Goal: Find specific fact: Find specific page/section

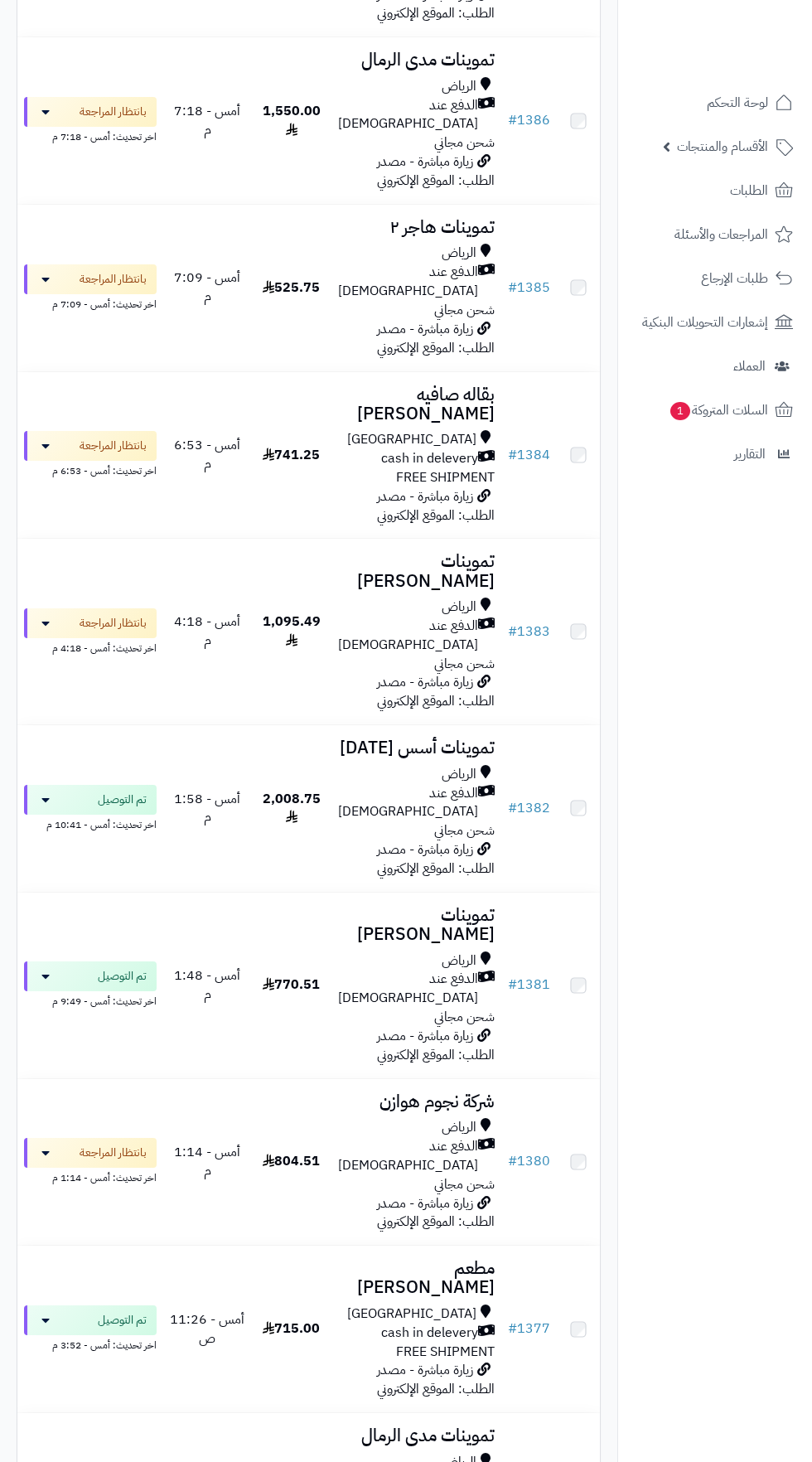
scroll to position [637, 0]
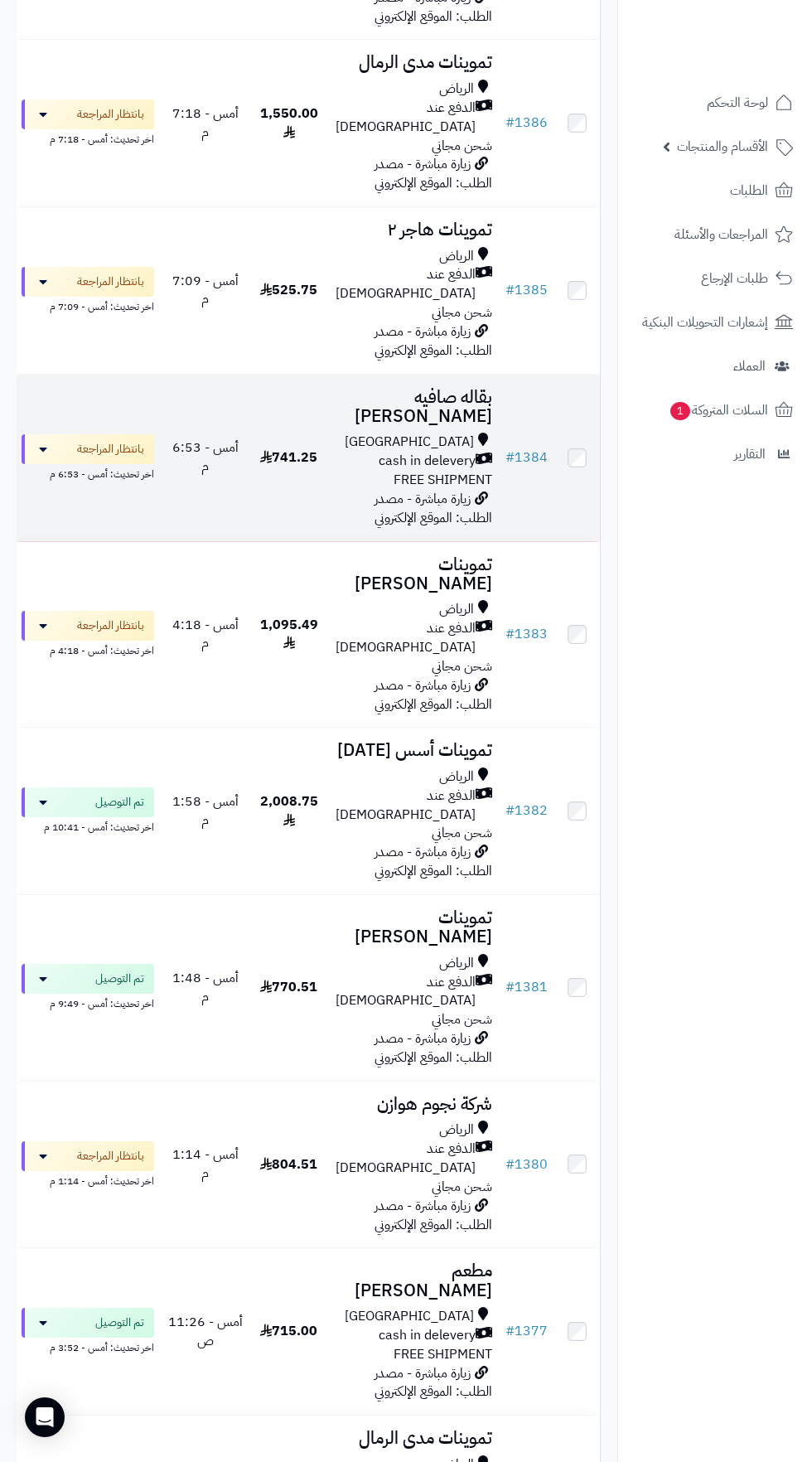
click at [412, 451] on span "cash in delevery" at bounding box center [427, 461] width 97 height 19
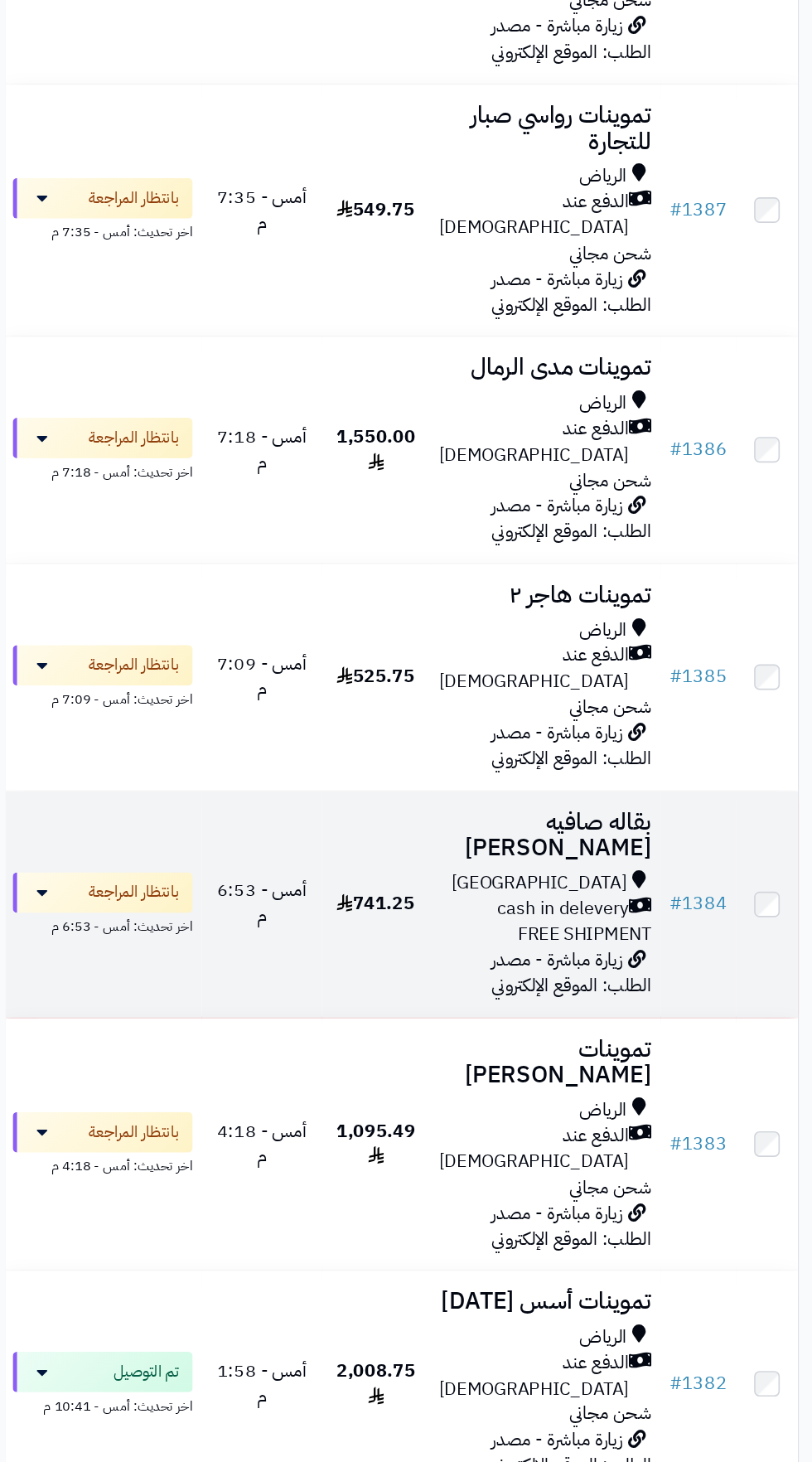
scroll to position [209, 0]
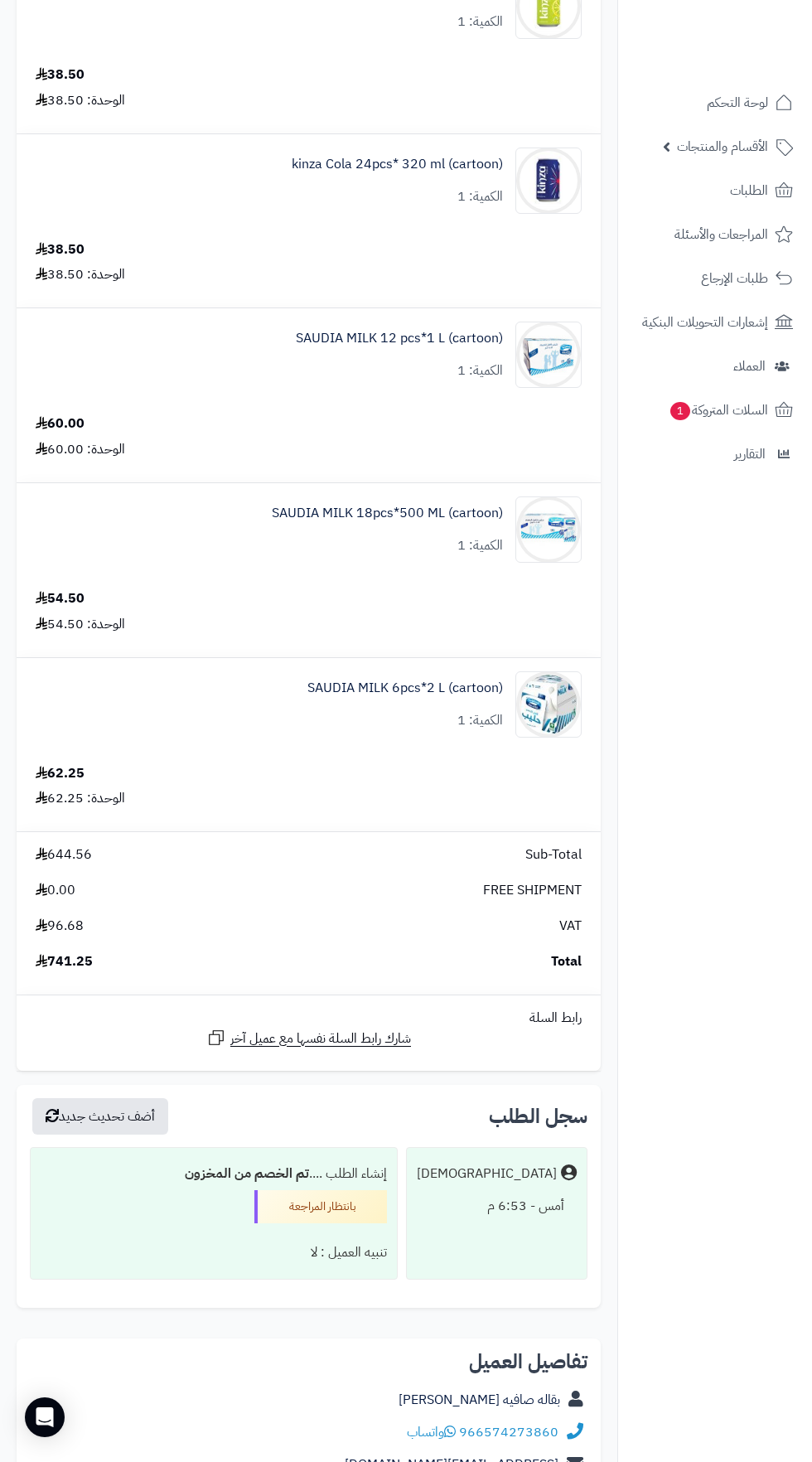
scroll to position [2465, 0]
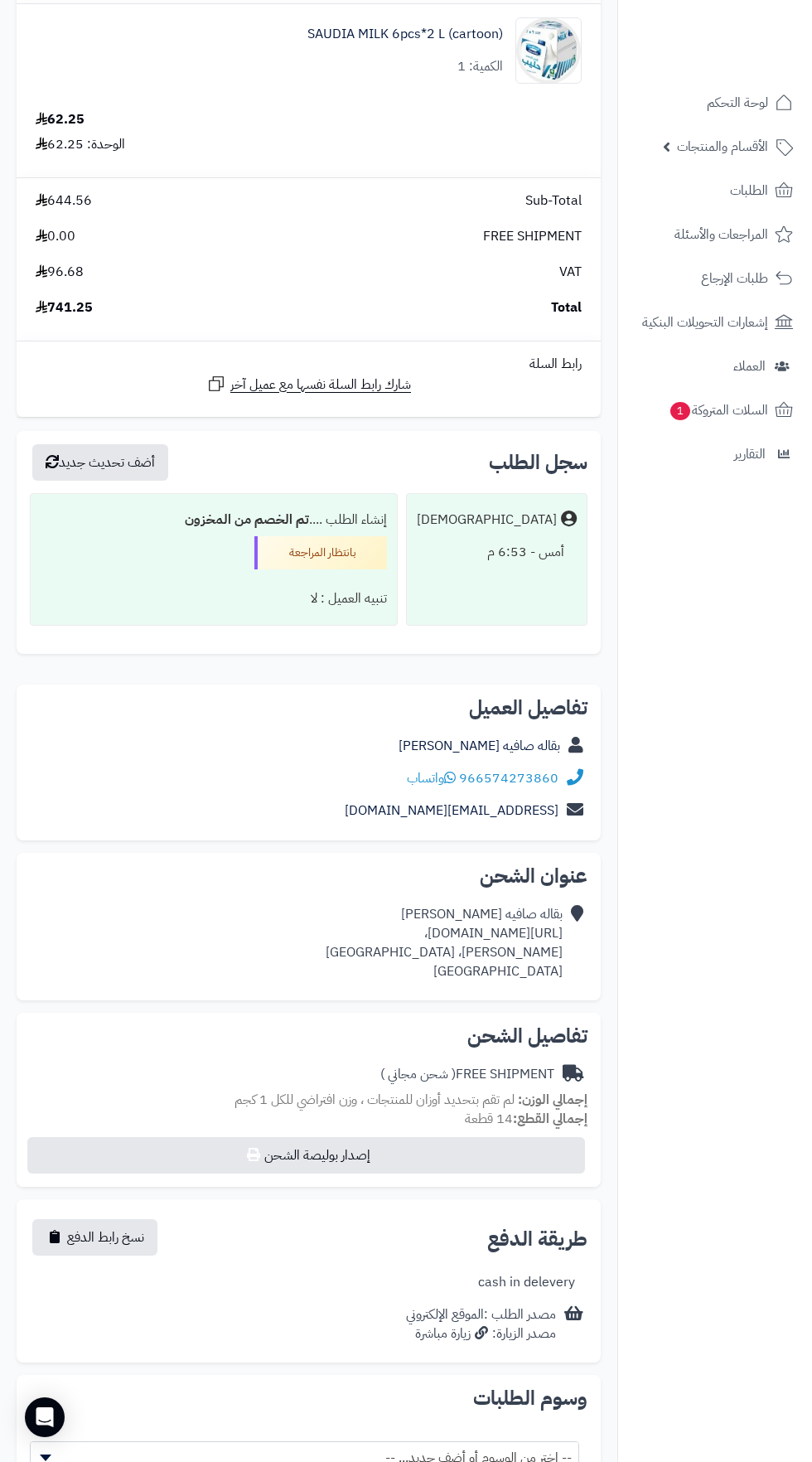
copy div "[URL][DOMAIN_NAME]،"
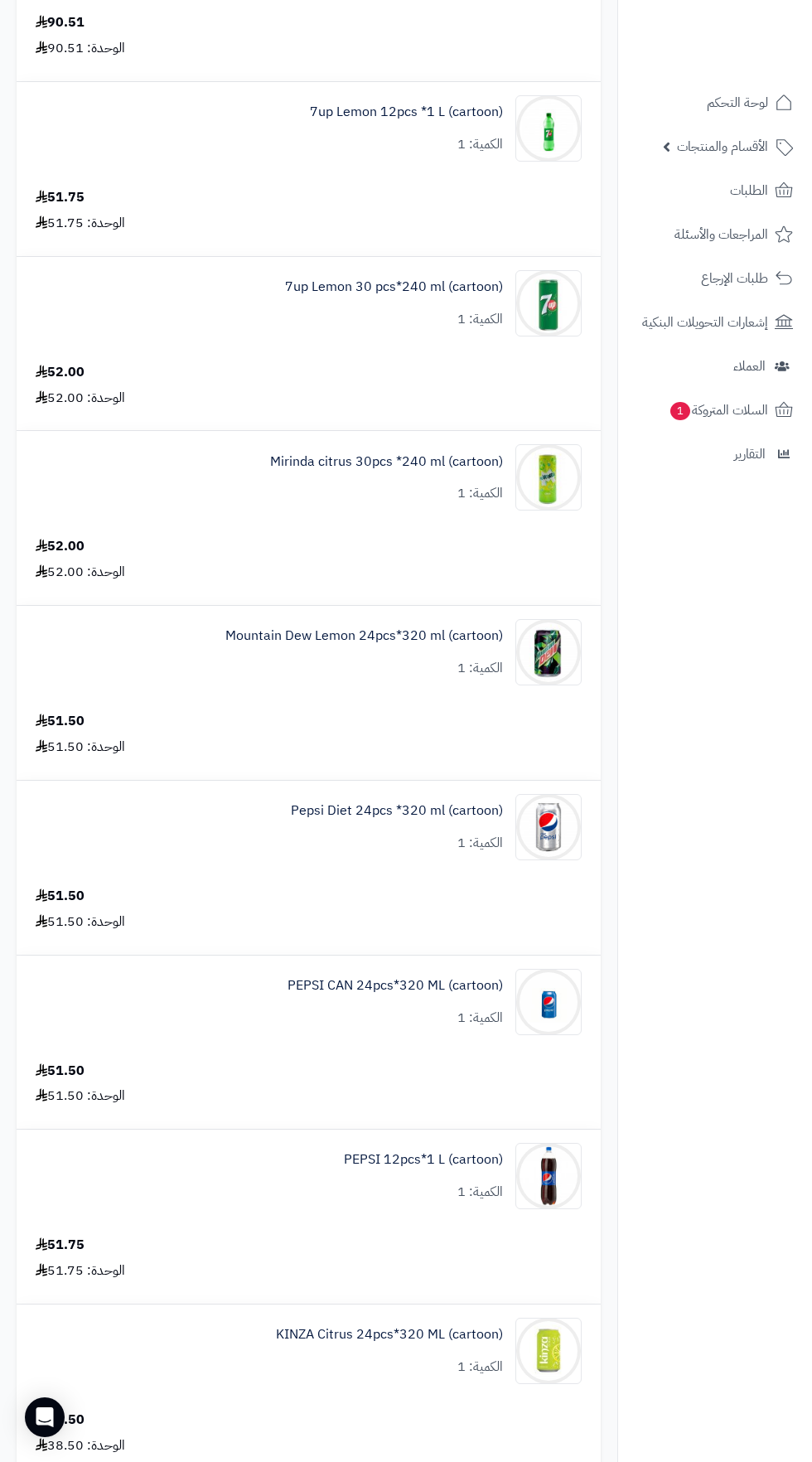
scroll to position [0, 0]
